Goal: Information Seeking & Learning: Learn about a topic

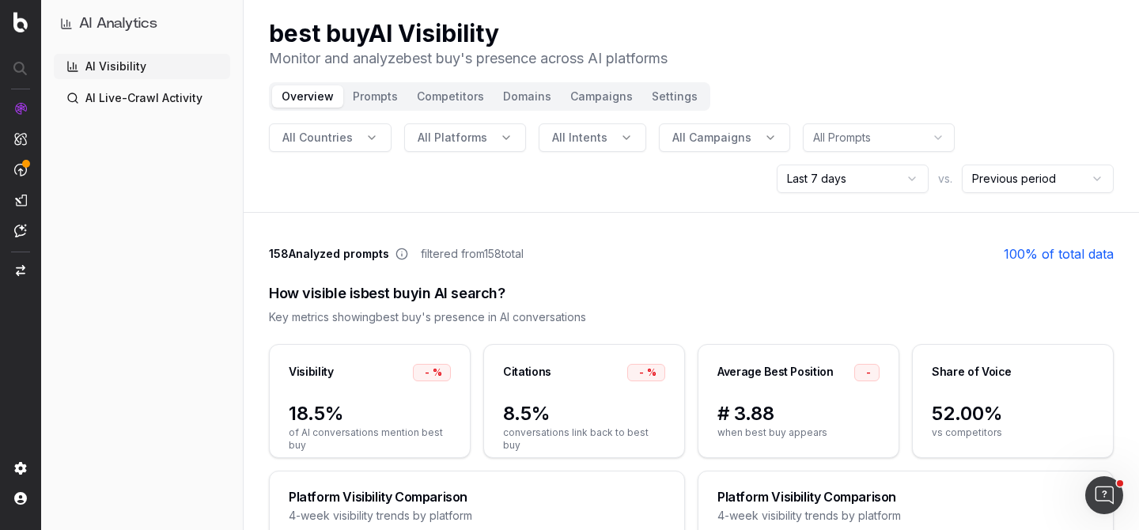
scroll to position [6, 0]
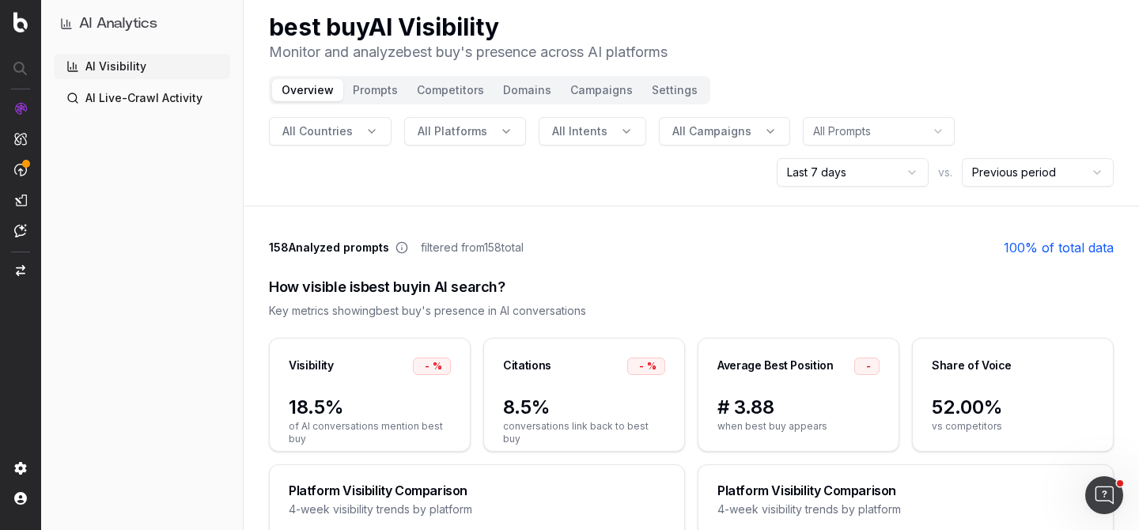
click at [850, 172] on html "AI Analytics AI Visibility AI Live-Crawl Activity best buy AI Visibility Monito…" at bounding box center [569, 259] width 1139 height 530
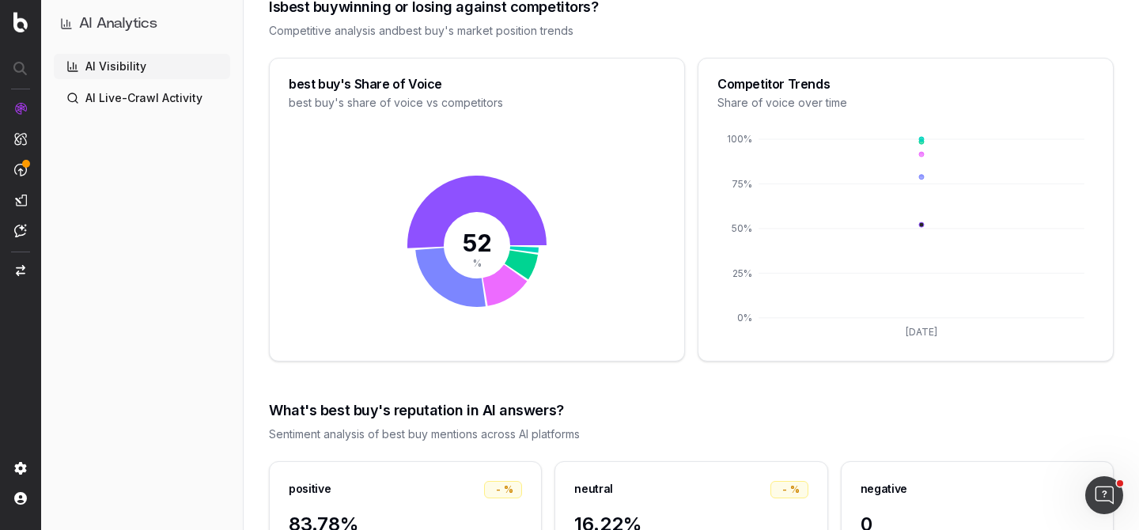
scroll to position [1709, 0]
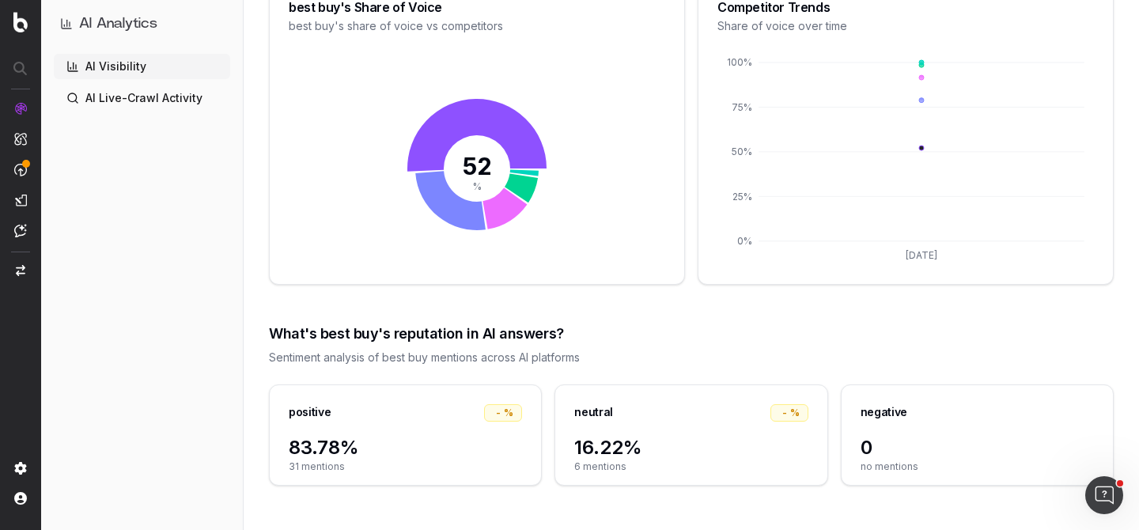
click at [226, 313] on div "AI Visibility AI Live-Crawl Activity" at bounding box center [142, 289] width 176 height 470
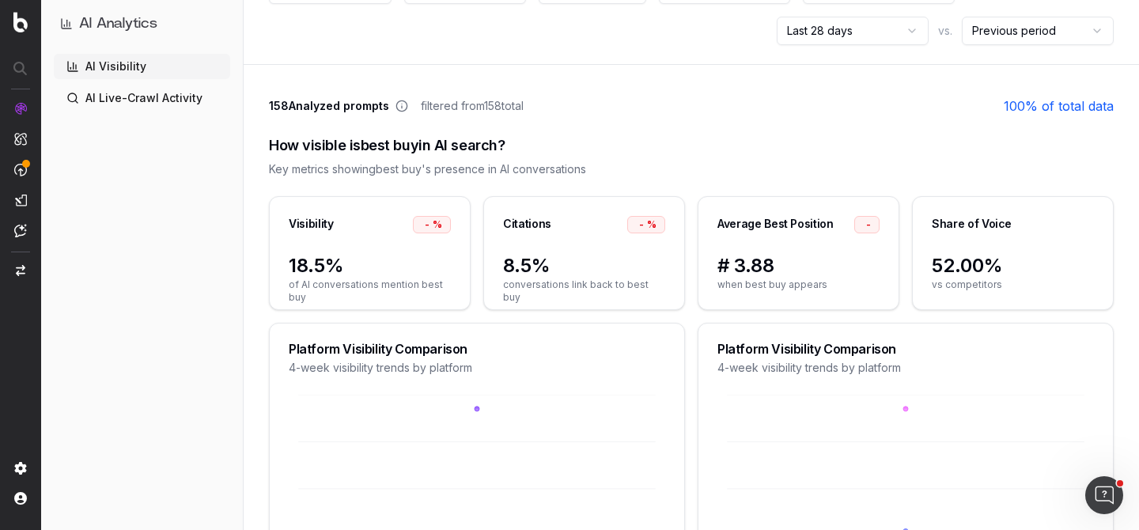
scroll to position [42, 0]
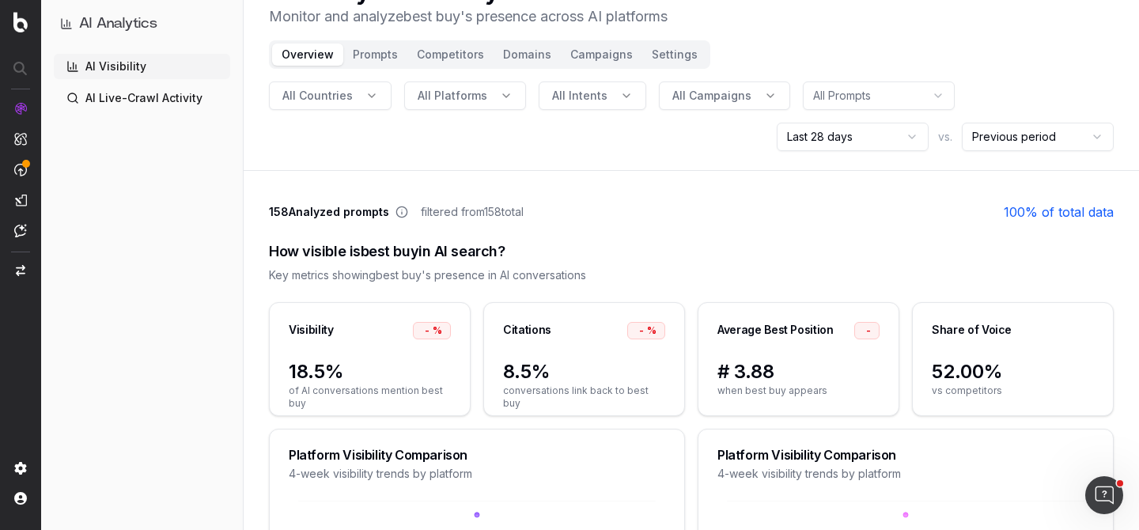
click at [1042, 144] on html "AI Analytics AI Visibility AI Live-Crawl Activity best buy AI Visibility Monito…" at bounding box center [569, 223] width 1139 height 530
click at [866, 102] on html "AI Analytics AI Visibility AI Live-Crawl Activity best buy AI Visibility Monito…" at bounding box center [569, 223] width 1139 height 530
click at [866, 100] on html "AI Analytics AI Visibility AI Live-Crawl Activity best buy AI Visibility Monito…" at bounding box center [569, 223] width 1139 height 530
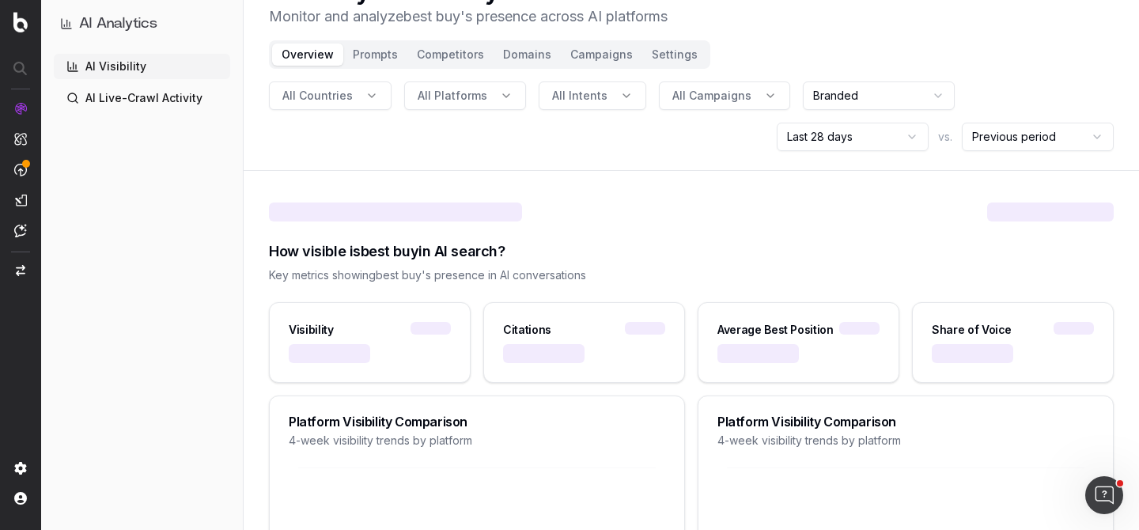
click at [373, 60] on button "Prompts" at bounding box center [375, 55] width 64 height 22
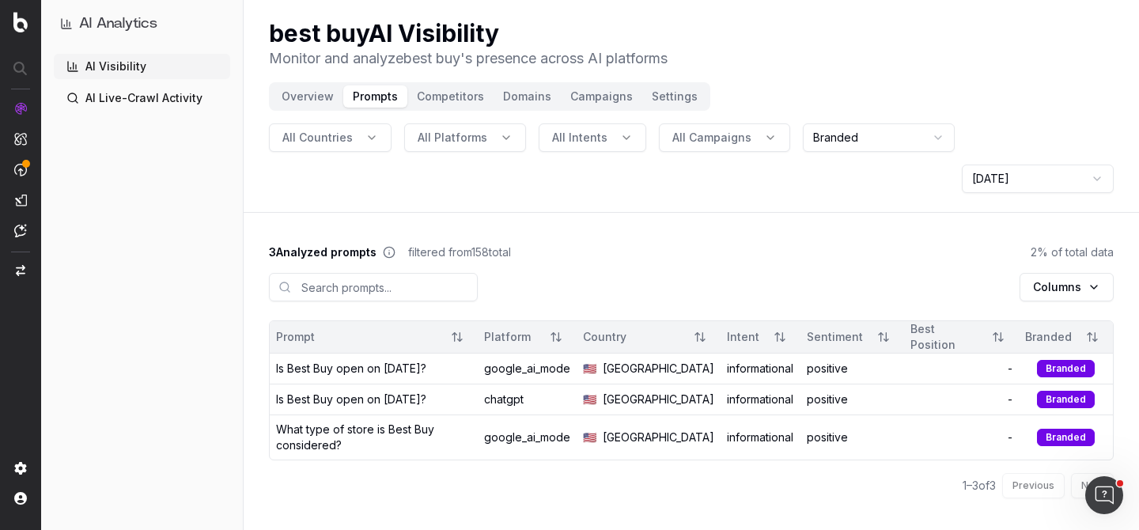
click at [108, 71] on link "AI Visibility" at bounding box center [142, 66] width 176 height 25
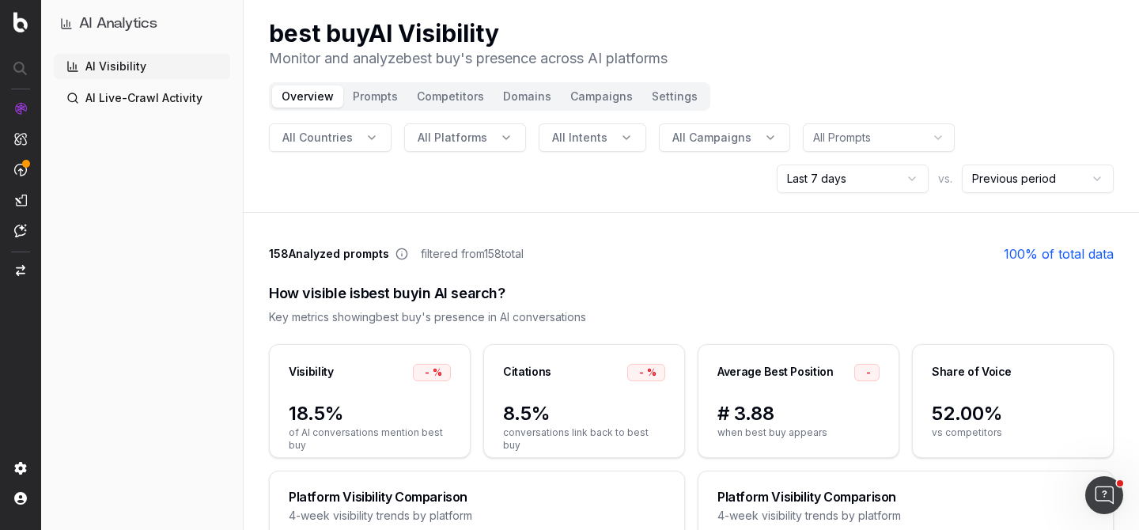
click at [1038, 194] on header "best buy AI Visibility Monitor and analyze best buy 's presence across AI platf…" at bounding box center [692, 106] width 896 height 213
click at [1044, 169] on html "AI Analytics AI Visibility AI Live-Crawl Activity best buy AI Visibility Monito…" at bounding box center [569, 265] width 1139 height 530
click at [1009, 132] on html "AI Analytics AI Visibility AI Live-Crawl Activity best buy AI Visibility Monito…" at bounding box center [569, 265] width 1139 height 530
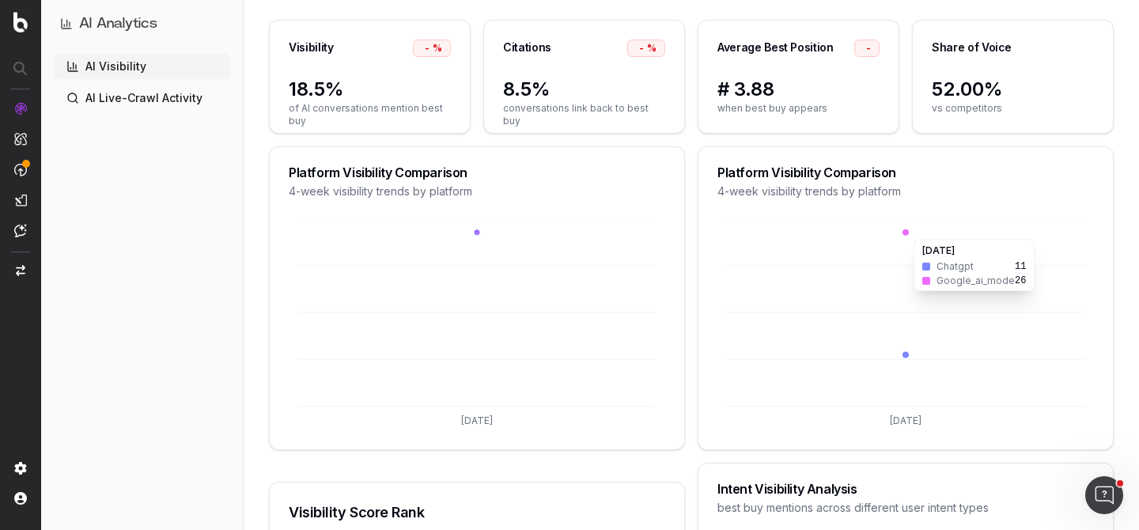
scroll to position [70, 0]
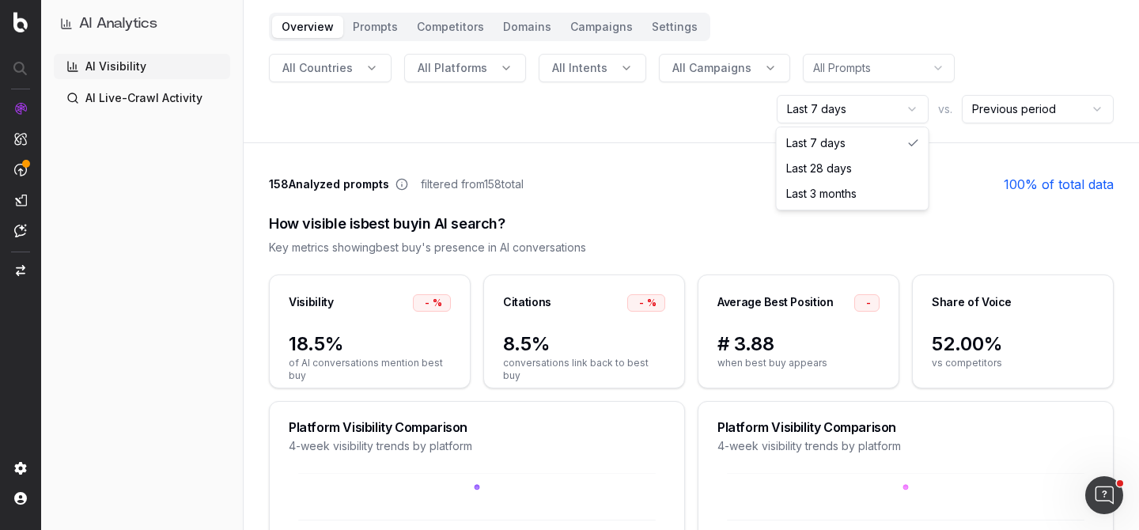
click at [856, 106] on html "AI Analytics AI Visibility AI Live-Crawl Activity best buy AI Visibility Monito…" at bounding box center [569, 195] width 1139 height 530
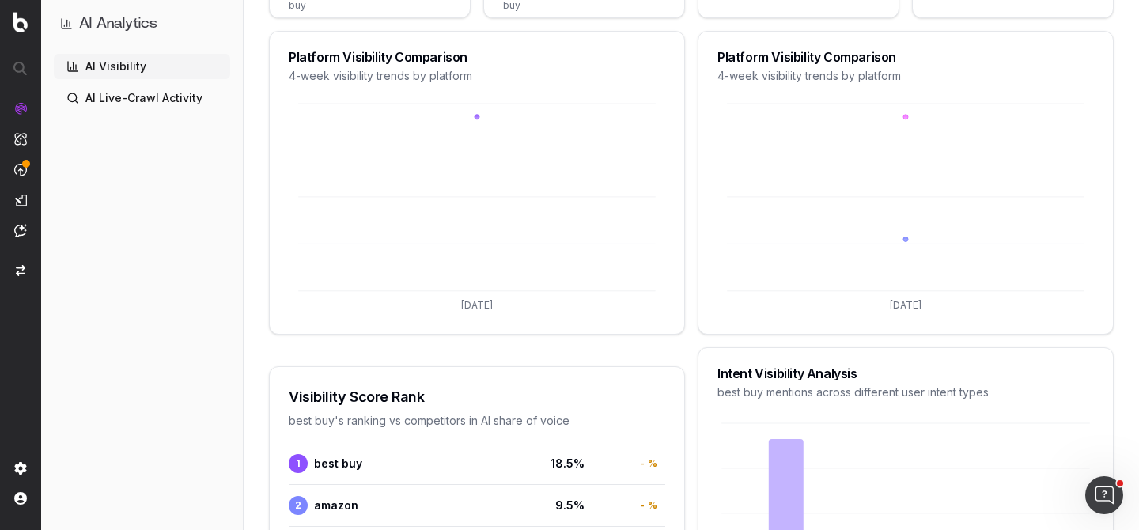
scroll to position [442, 0]
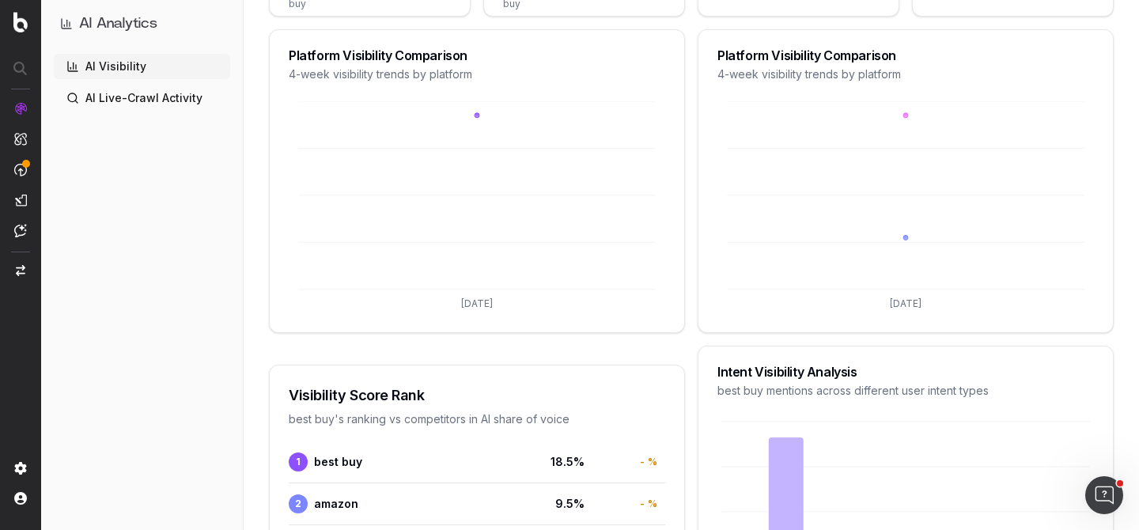
click at [191, 101] on link "AI Live-Crawl Activity" at bounding box center [142, 97] width 176 height 25
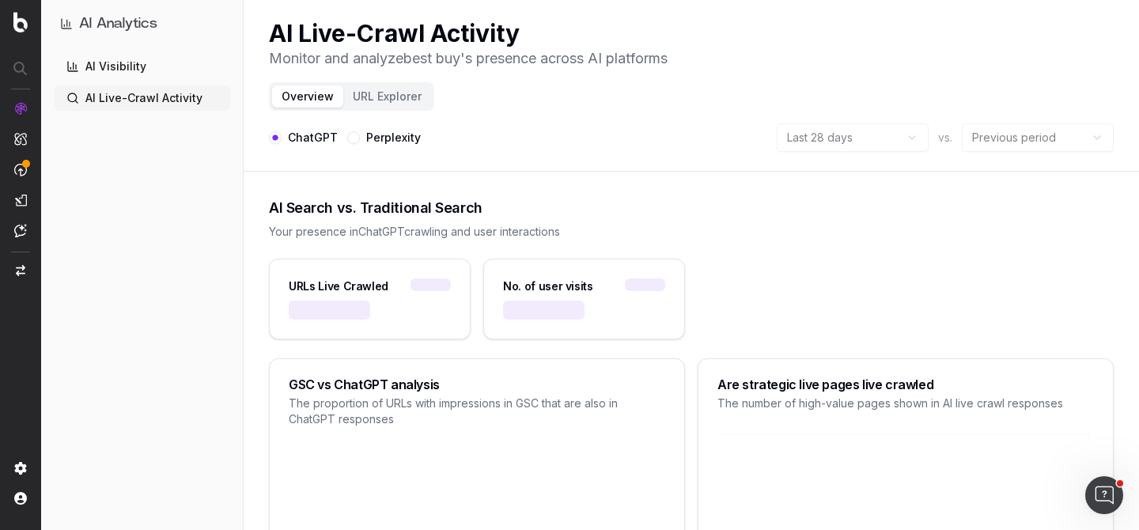
click at [397, 100] on button "URL Explorer" at bounding box center [387, 96] width 88 height 22
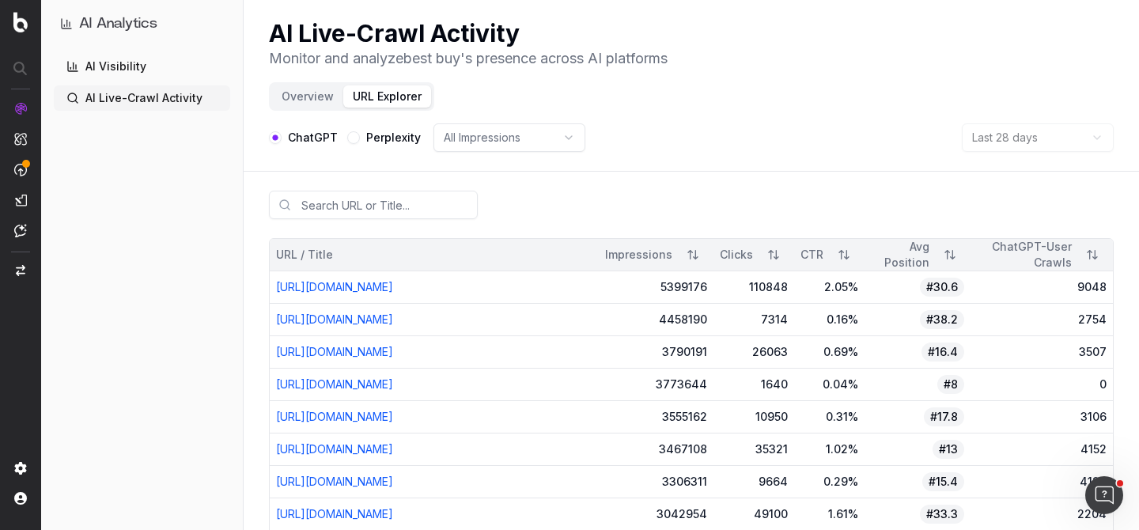
scroll to position [17, 0]
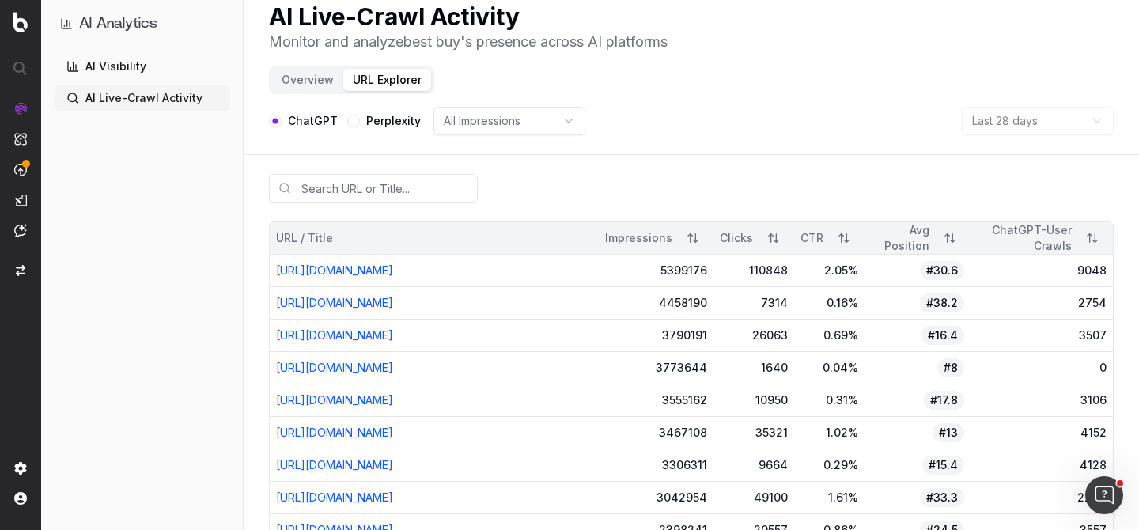
click at [1030, 287] on td "9048" at bounding box center [1042, 271] width 142 height 32
click at [788, 279] on div "110848" at bounding box center [754, 271] width 68 height 16
click at [344, 277] on link "[URL][DOMAIN_NAME]" at bounding box center [334, 269] width 117 height 13
click at [295, 81] on button "Overview" at bounding box center [307, 80] width 71 height 22
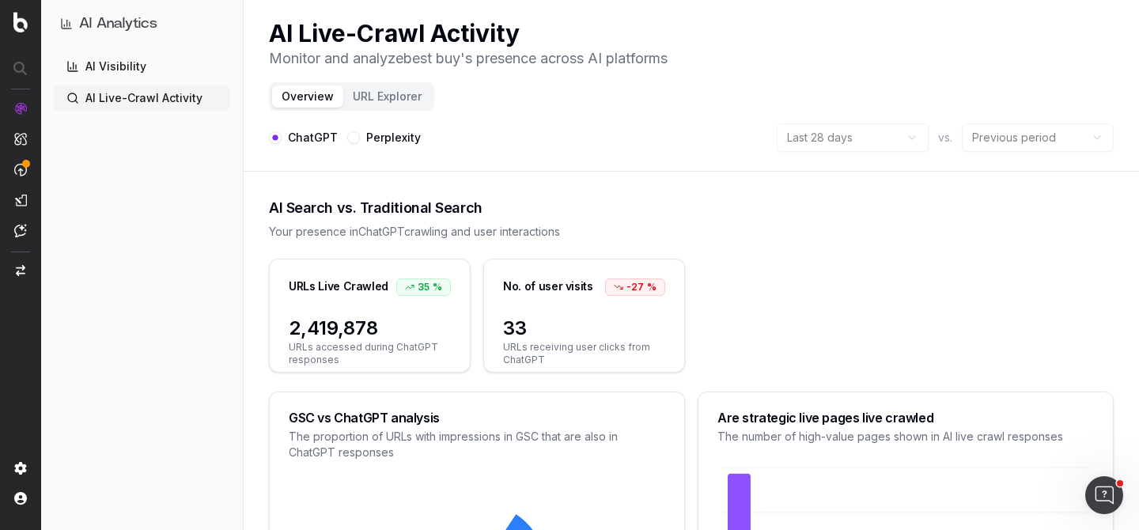
click at [116, 72] on link "AI Visibility" at bounding box center [142, 66] width 176 height 25
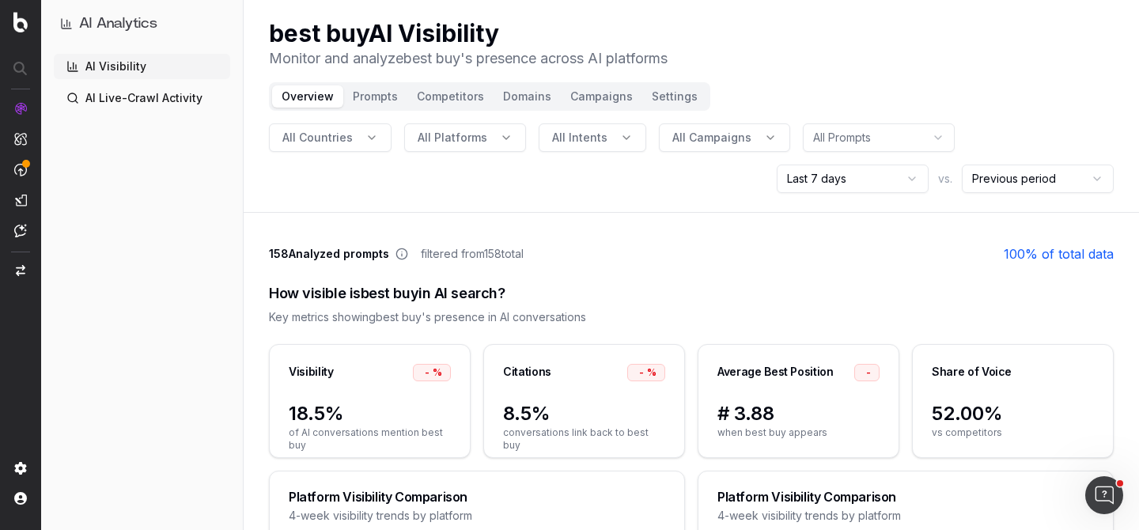
click at [367, 92] on button "Prompts" at bounding box center [375, 96] width 64 height 22
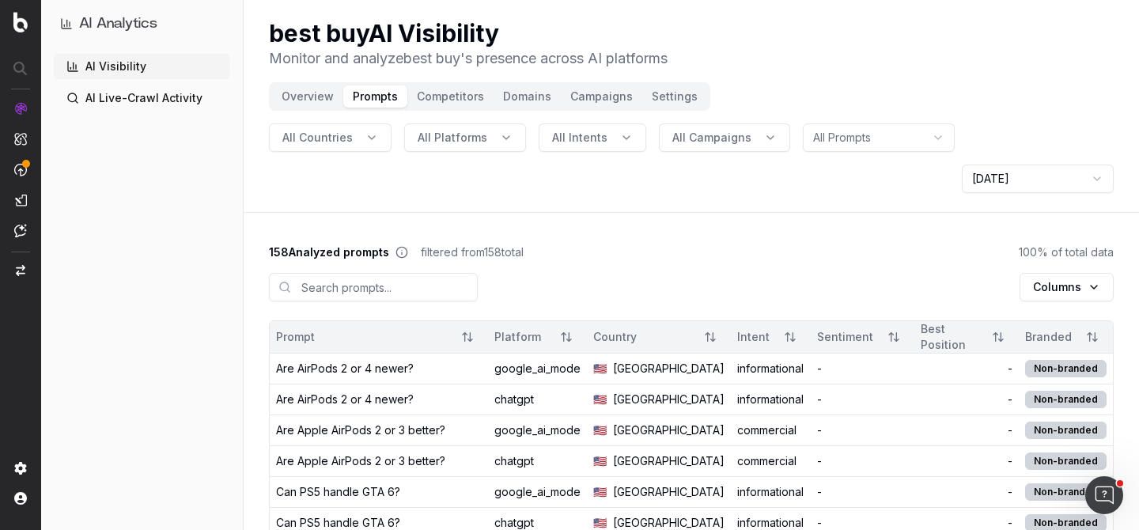
click at [916, 354] on td "-" at bounding box center [967, 369] width 104 height 31
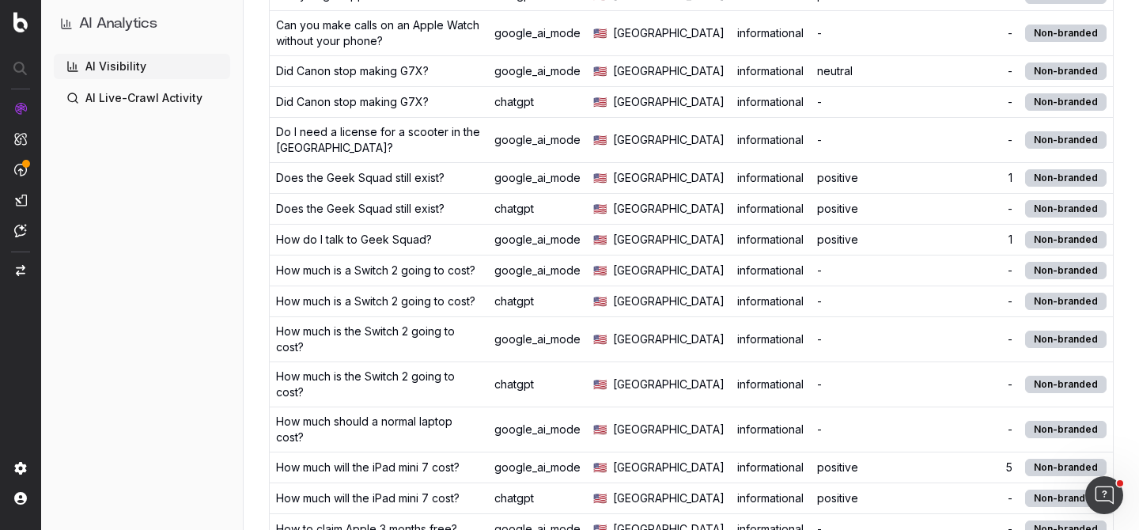
scroll to position [599, 0]
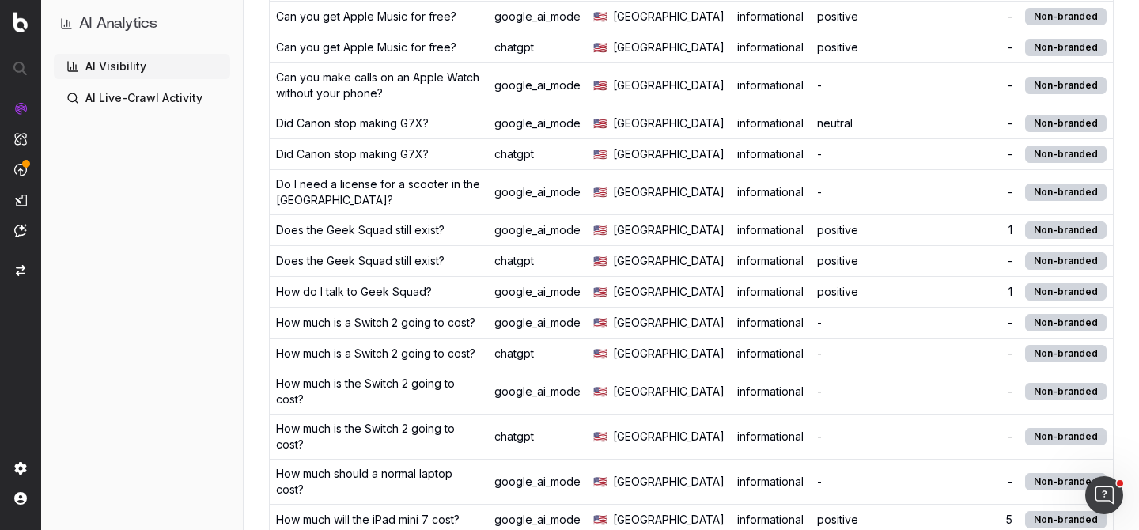
click at [918, 246] on td "1" at bounding box center [967, 230] width 104 height 31
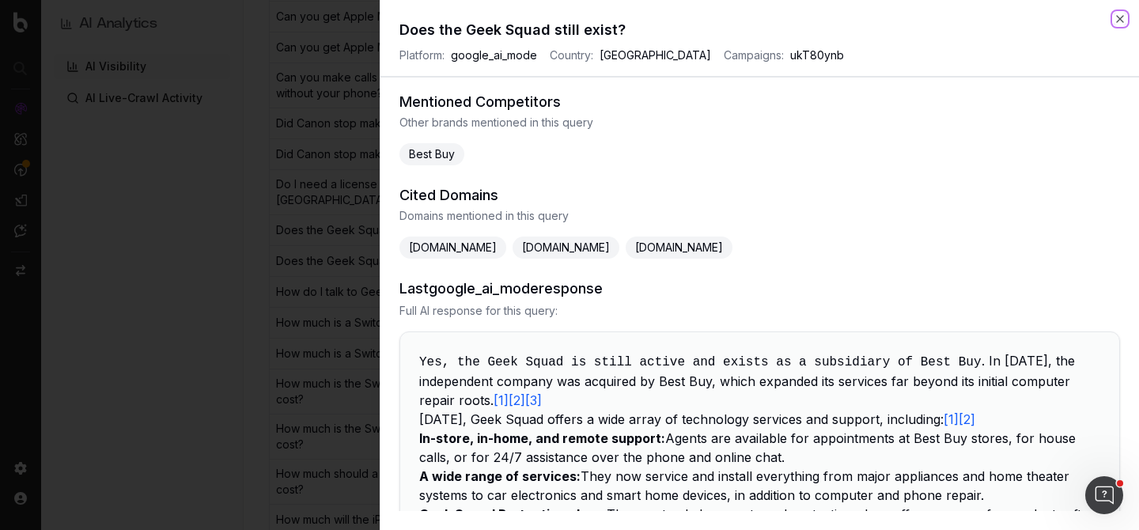
scroll to position [0, 0]
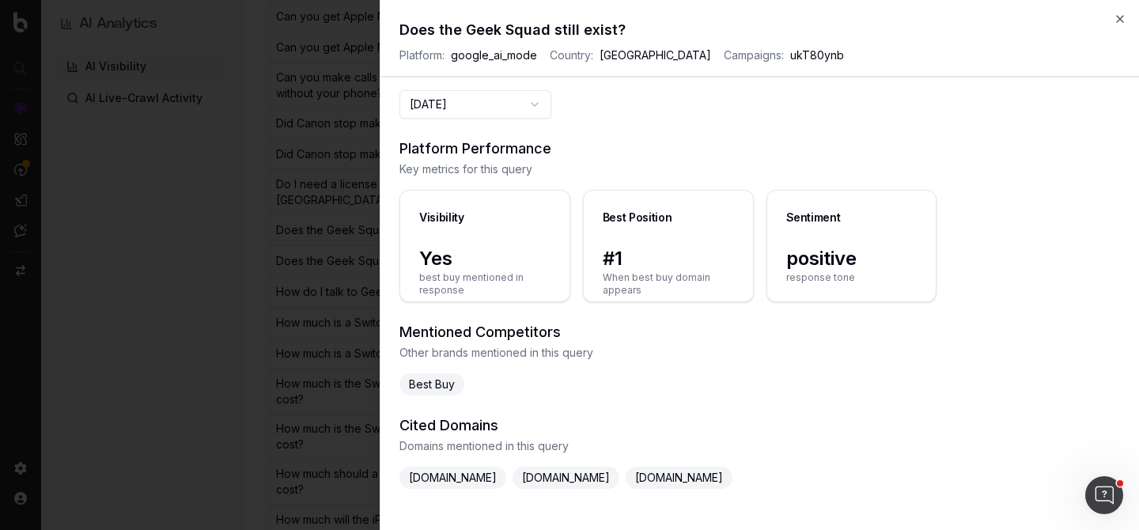
click at [570, 483] on span "[DOMAIN_NAME]" at bounding box center [566, 478] width 107 height 22
